Goal: Transaction & Acquisition: Purchase product/service

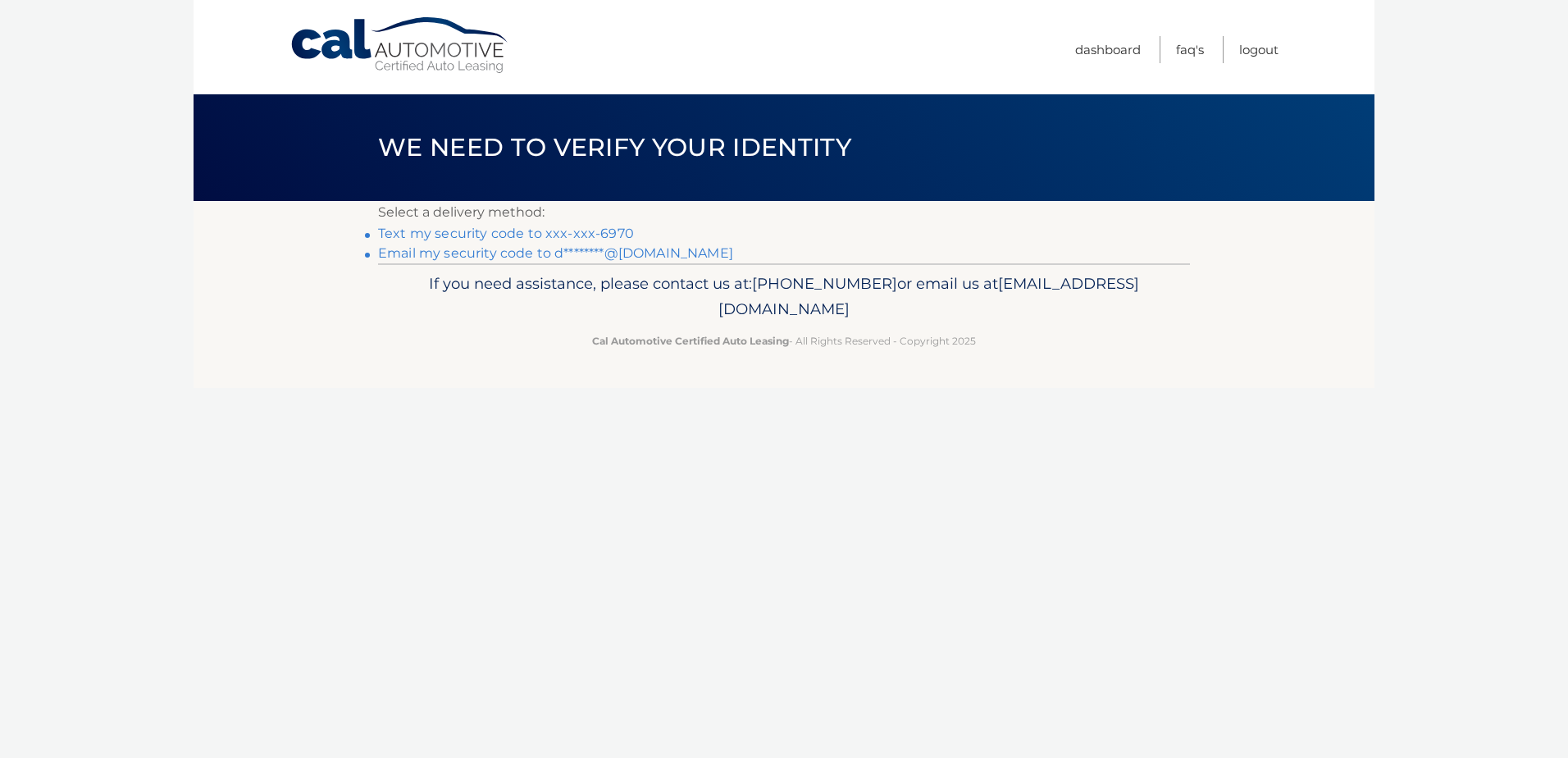
click at [614, 234] on link "Text my security code to xxx-xxx-6970" at bounding box center [506, 233] width 256 height 16
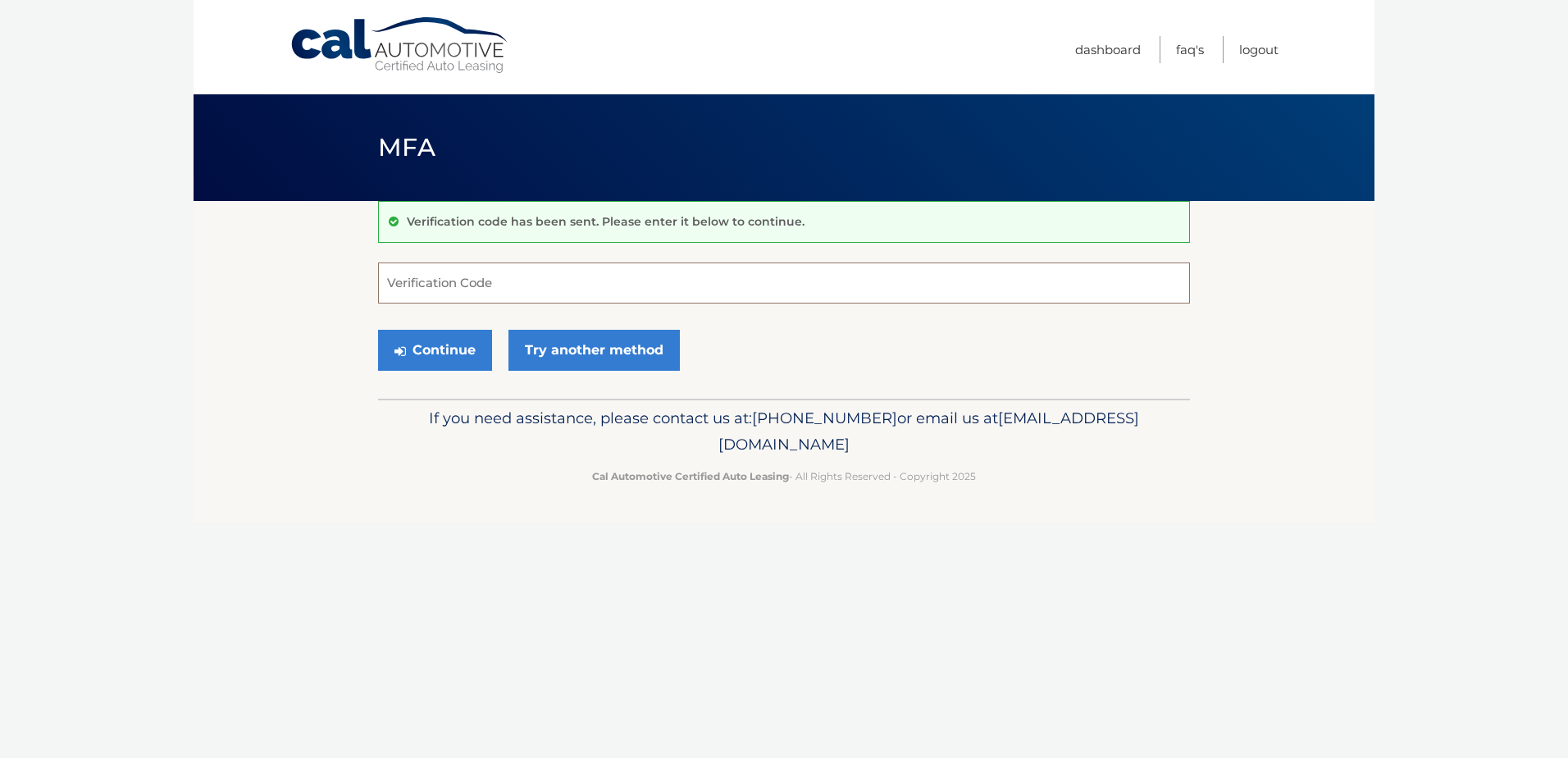
click at [470, 285] on input "Verification Code" at bounding box center [784, 282] width 812 height 41
click at [499, 293] on input "Verification Code" at bounding box center [784, 282] width 812 height 41
type input "054869"
click at [378, 330] on button "Continue" at bounding box center [435, 350] width 114 height 41
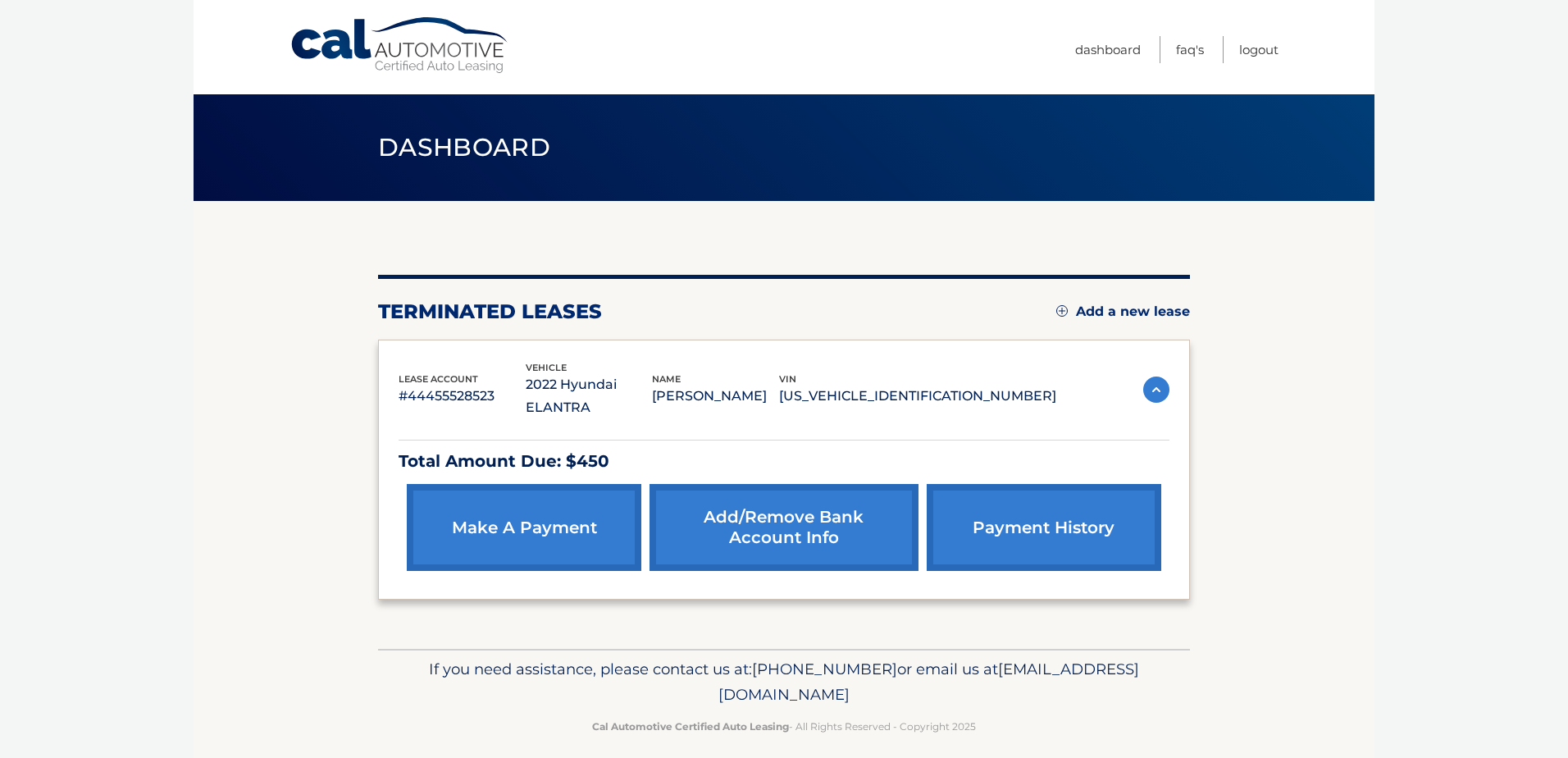
click at [561, 504] on link "make a payment" at bounding box center [524, 528] width 234 height 87
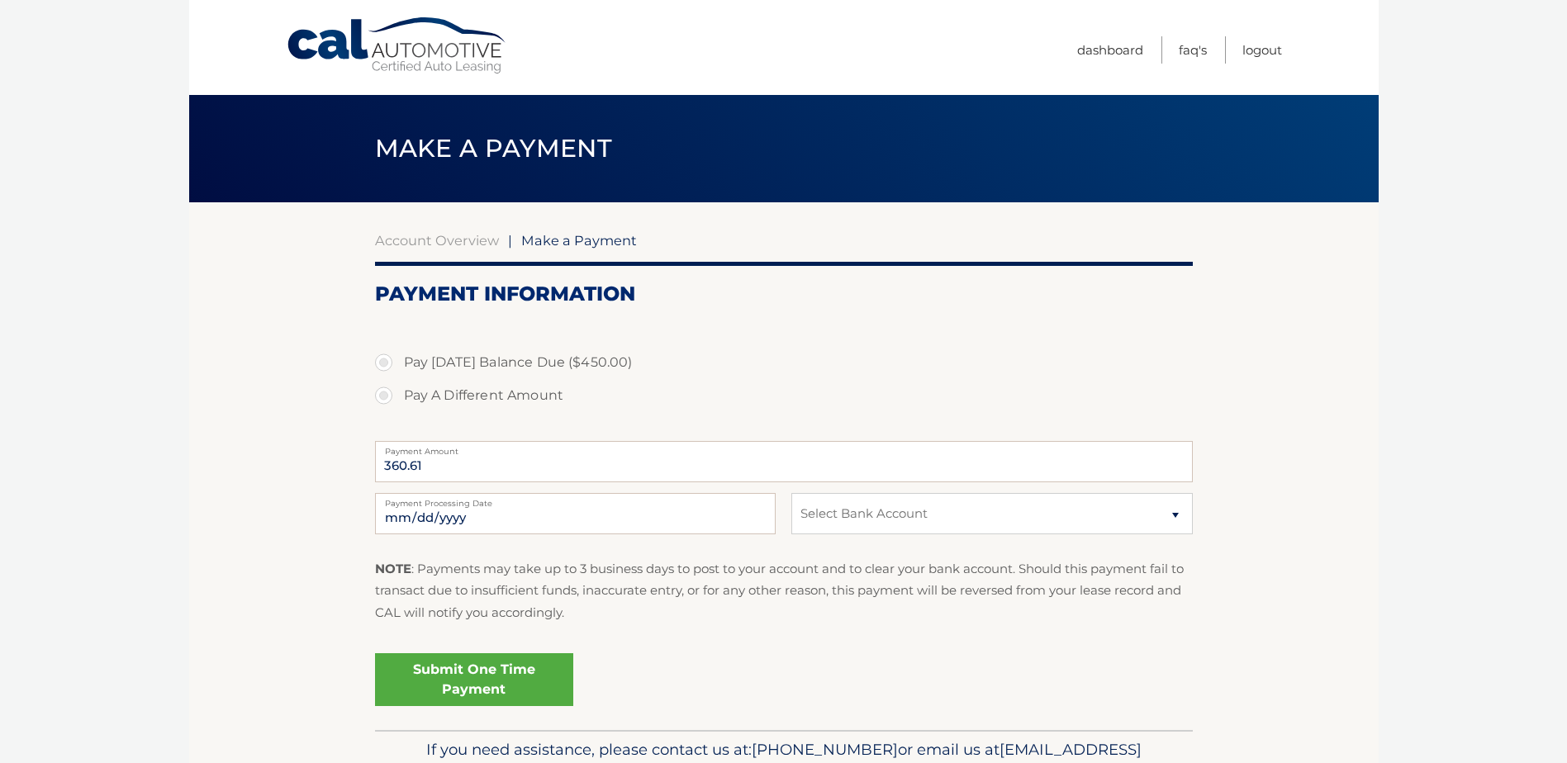
select select "MGU5NTNmYTgtM2YxNC00NGUwLWFjNzItZjMwNjYxNTQ2YjEw"
click at [463, 457] on input "360.61" at bounding box center [784, 461] width 818 height 41
drag, startPoint x: 462, startPoint y: 465, endPoint x: 434, endPoint y: 473, distance: 29.3
click at [461, 466] on input "360.61" at bounding box center [784, 461] width 818 height 41
click at [433, 473] on input "360.61" at bounding box center [784, 461] width 818 height 41
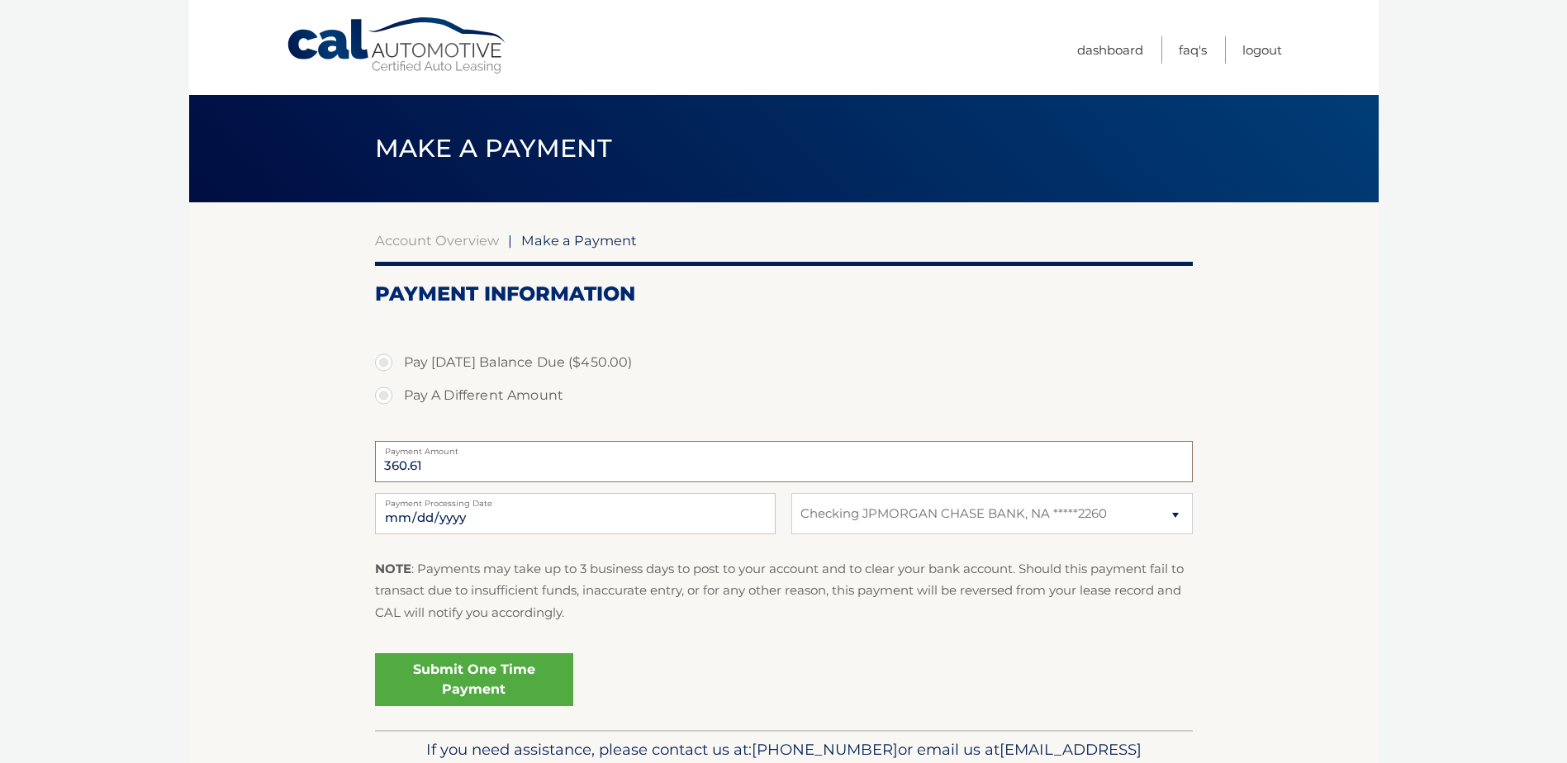
click at [429, 469] on input "360.61" at bounding box center [784, 461] width 818 height 41
click at [428, 469] on input "360.61" at bounding box center [784, 461] width 818 height 41
click at [428, 468] on input "360.61" at bounding box center [784, 461] width 818 height 41
click at [922, 383] on label "Pay A Different Amount" at bounding box center [784, 395] width 818 height 33
click at [398, 383] on input "Pay A Different Amount" at bounding box center [390, 392] width 17 height 26
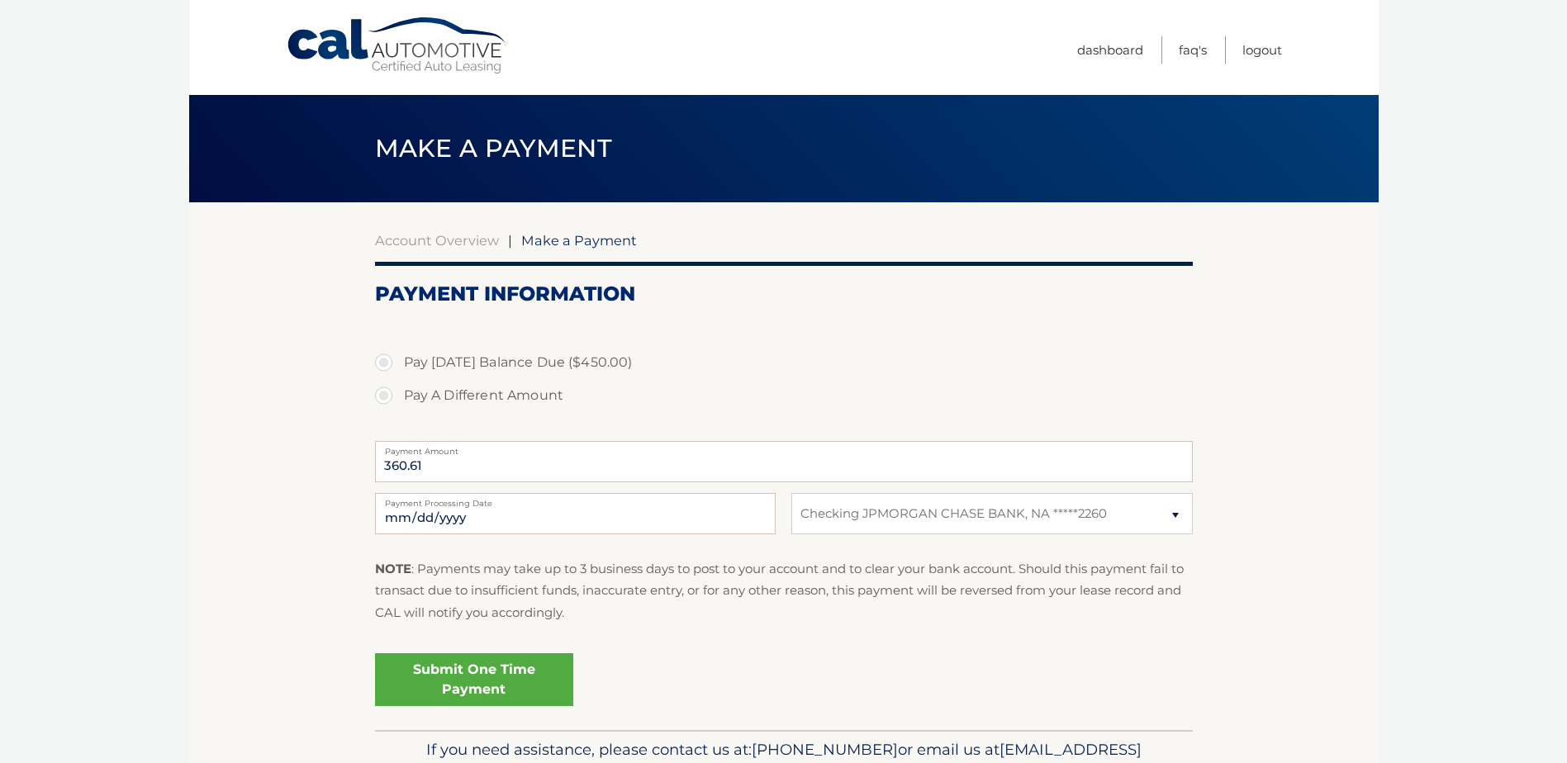
radio input "true"
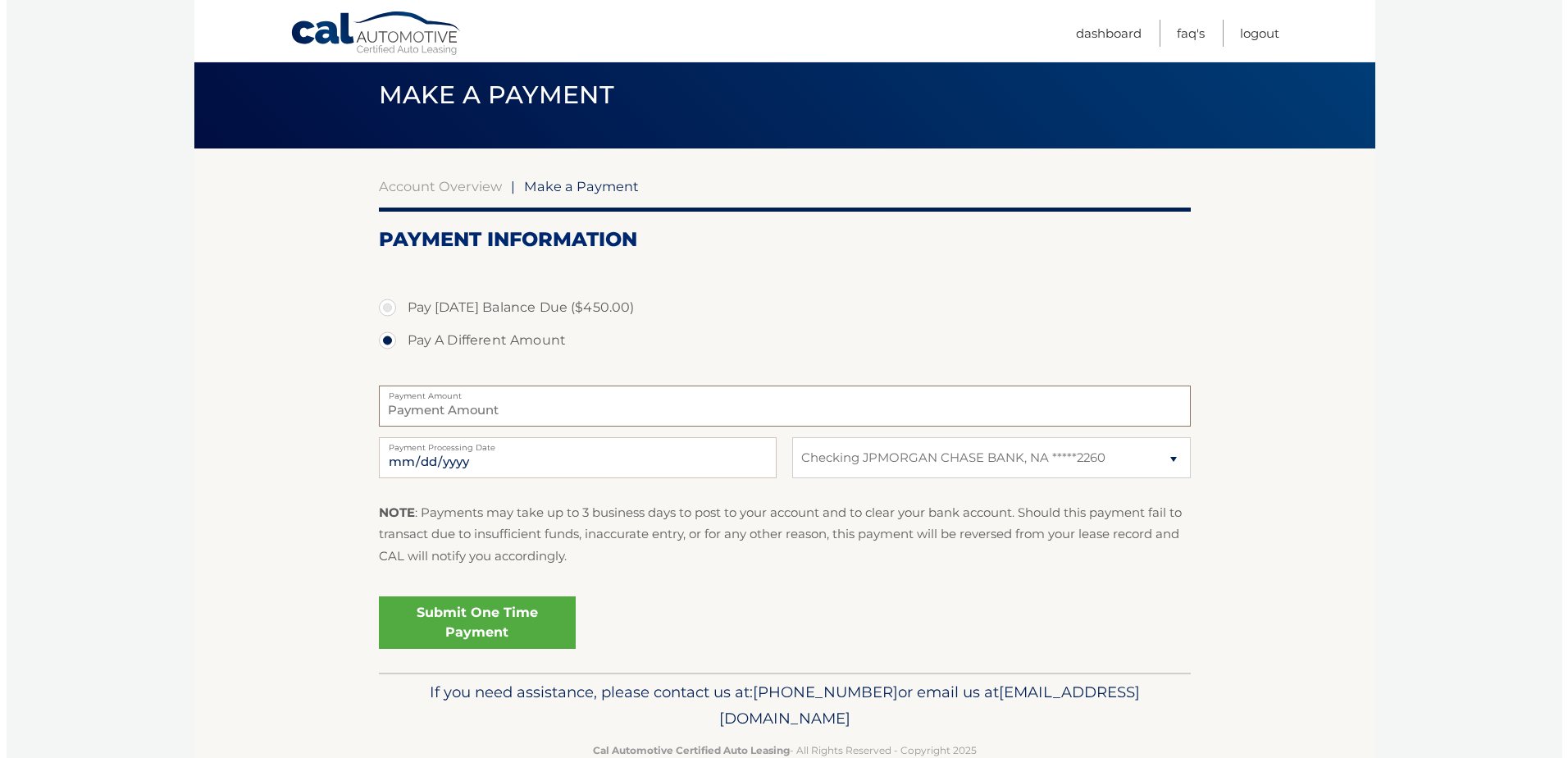
scroll to position [82, 0]
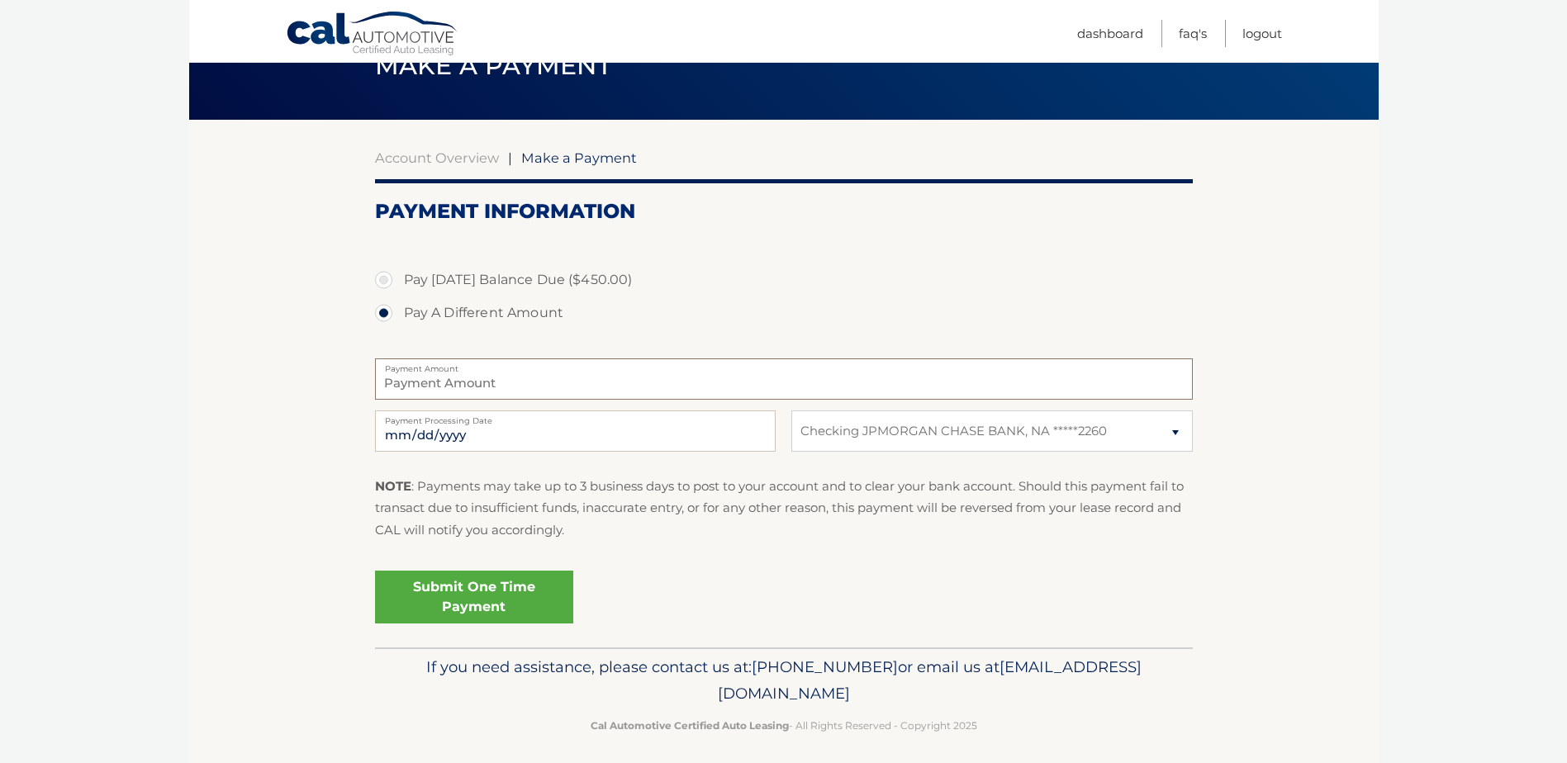
click at [479, 384] on input "Payment Amount" at bounding box center [784, 378] width 818 height 41
click at [387, 281] on label "Pay Today's Balance Due ($450.00)" at bounding box center [784, 279] width 818 height 33
click at [387, 281] on input "Pay Today's Balance Due ($450.00)" at bounding box center [390, 276] width 17 height 26
radio input "true"
type input "450.00"
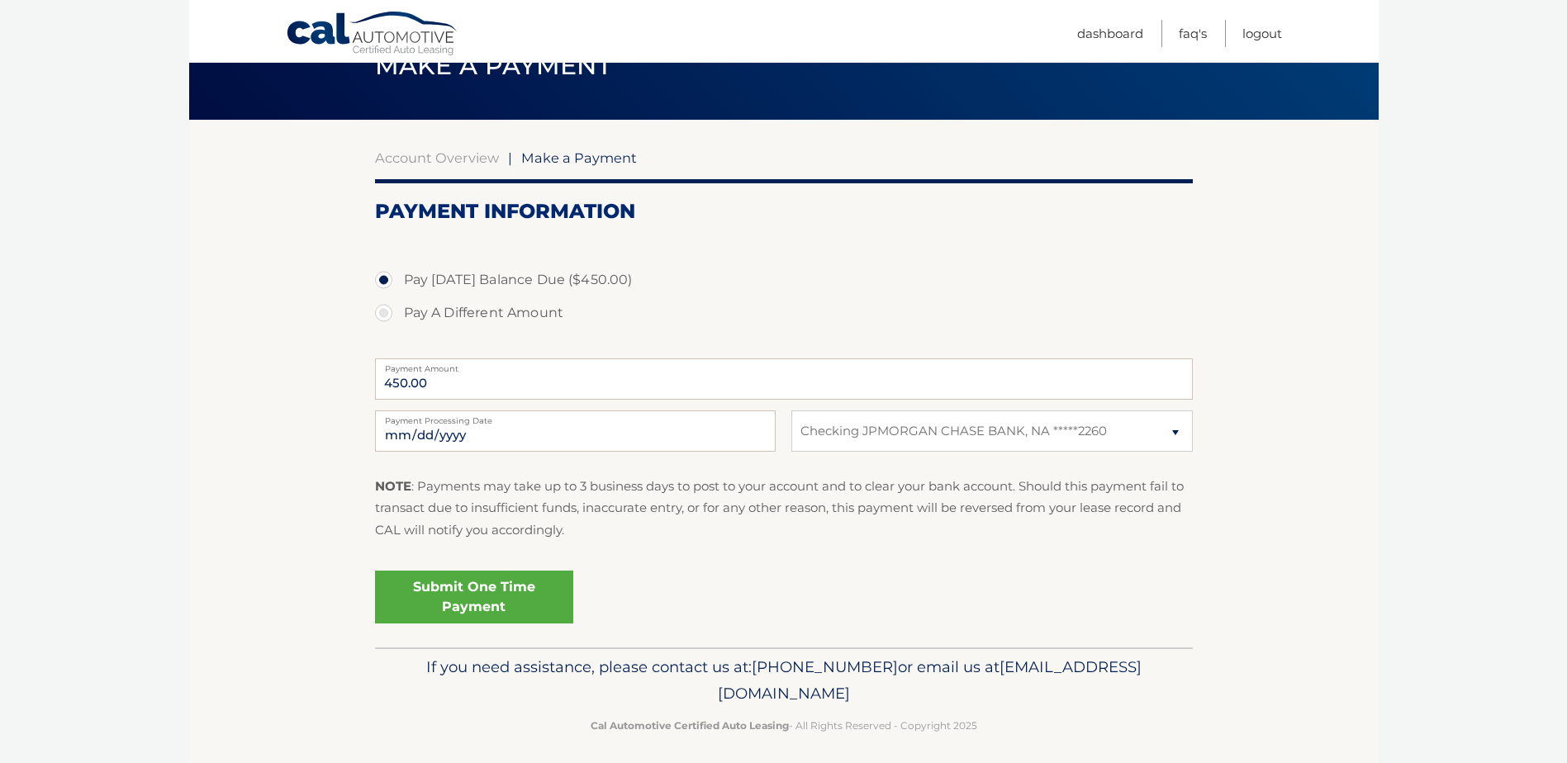
click at [496, 591] on link "Submit One Time Payment" at bounding box center [474, 597] width 198 height 53
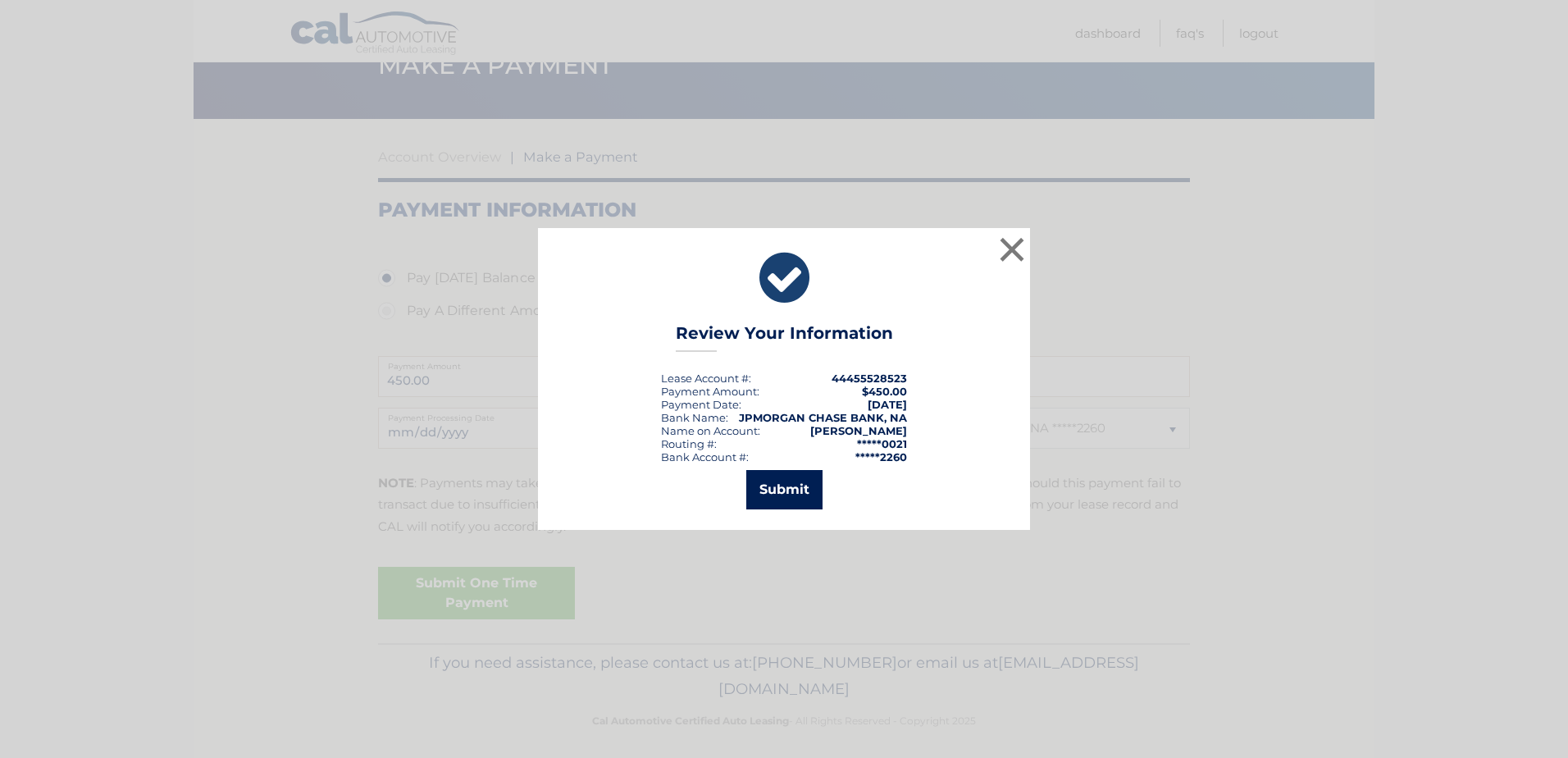
click at [789, 497] on button "Submit" at bounding box center [784, 490] width 76 height 40
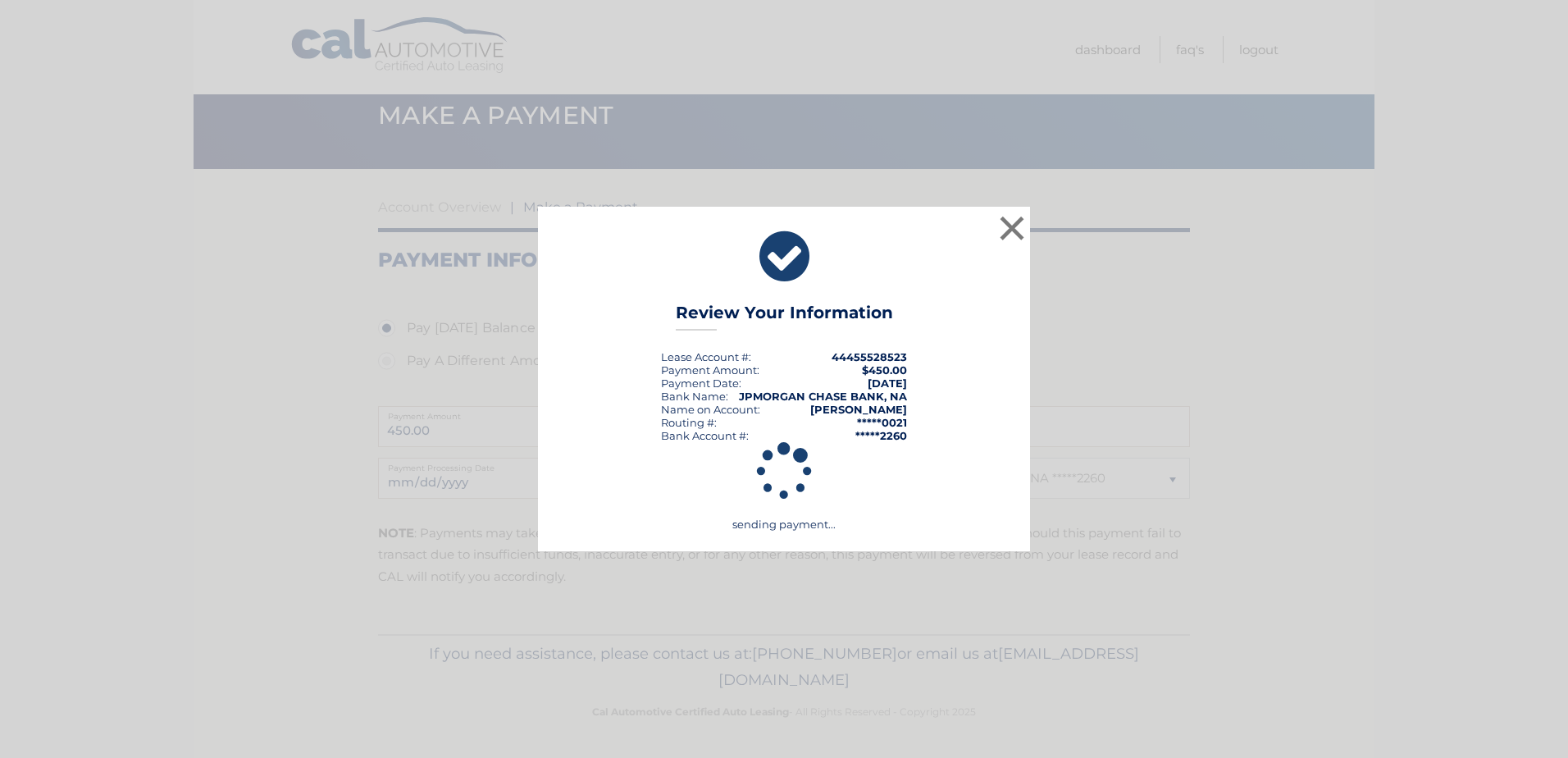
scroll to position [32, 0]
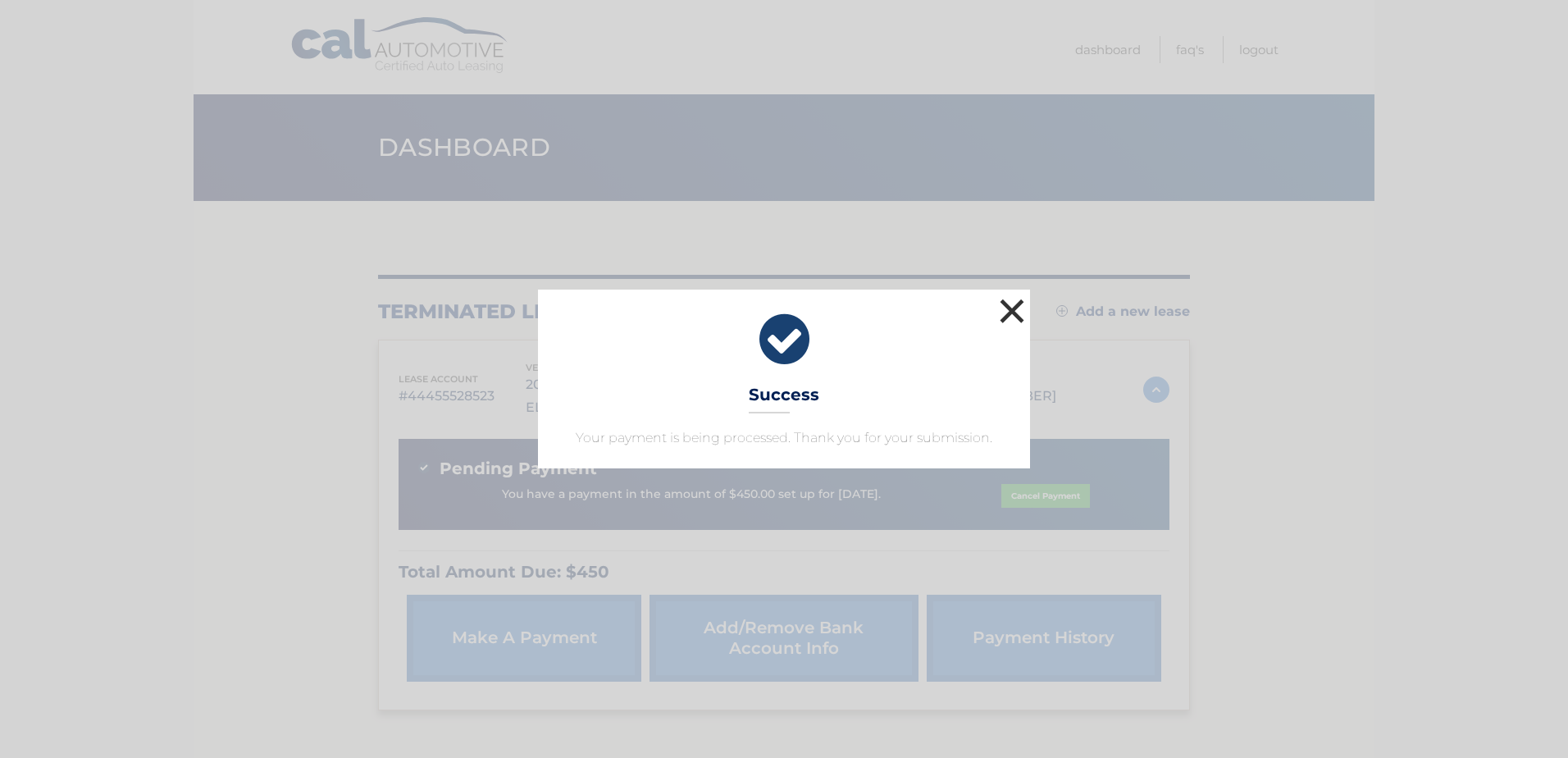
click at [1006, 312] on button "×" at bounding box center [1012, 310] width 33 height 33
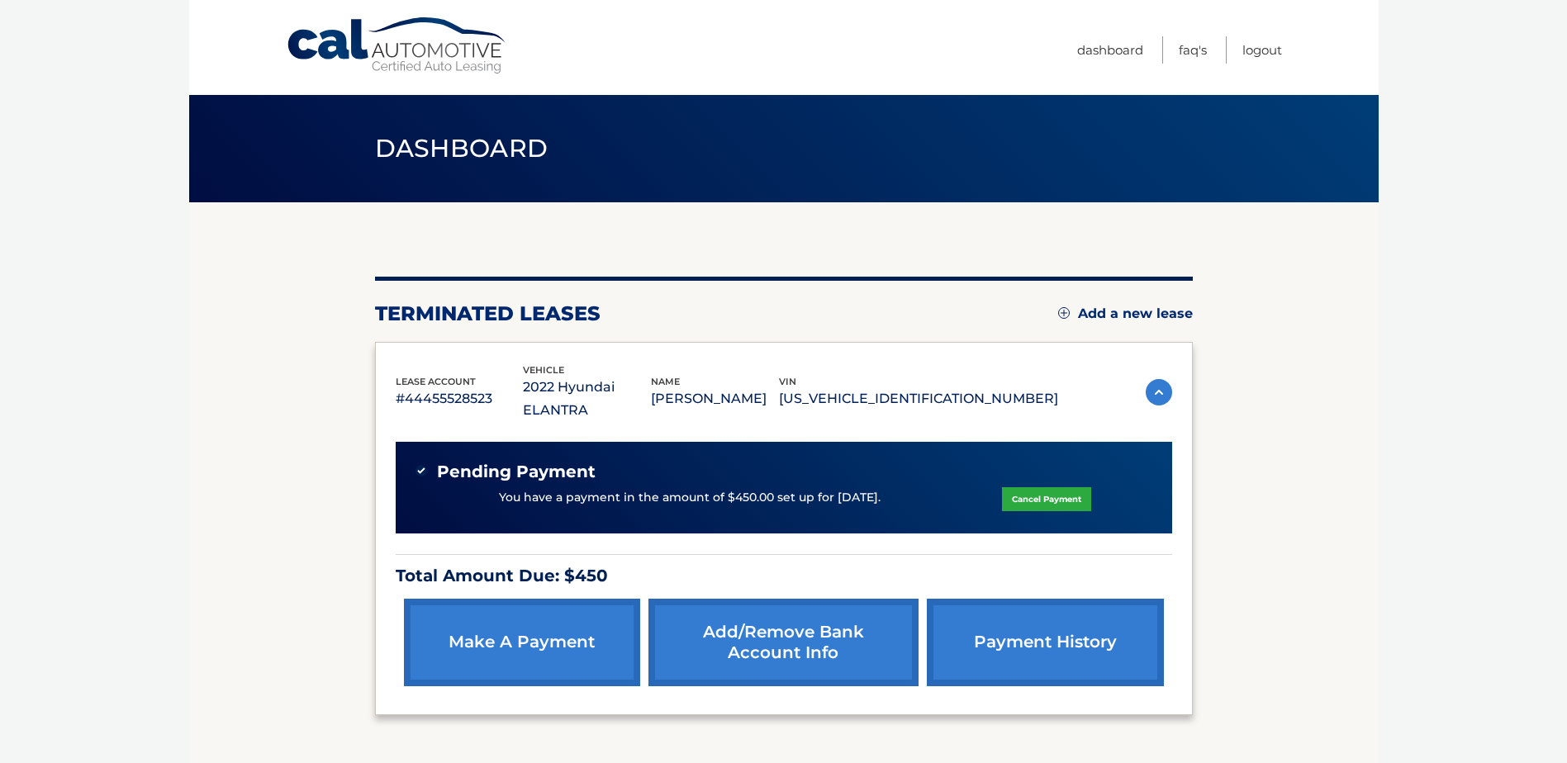
click at [1397, 408] on body "Cal Automotive Menu Dashboard FAQ's Logout" at bounding box center [783, 381] width 1567 height 763
